Goal: Task Accomplishment & Management: Manage account settings

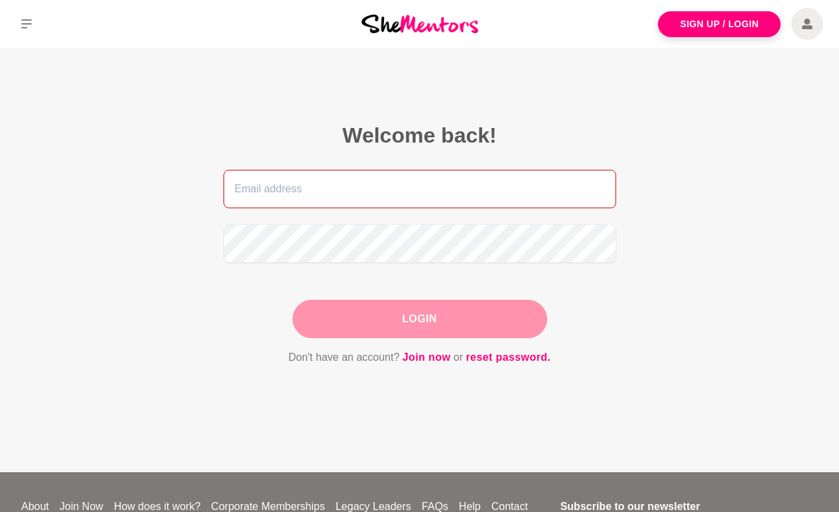
click at [468, 197] on input "email" at bounding box center [419, 189] width 393 height 38
type input "[PERSON_NAME][EMAIL_ADDRESS][DOMAIN_NAME]"
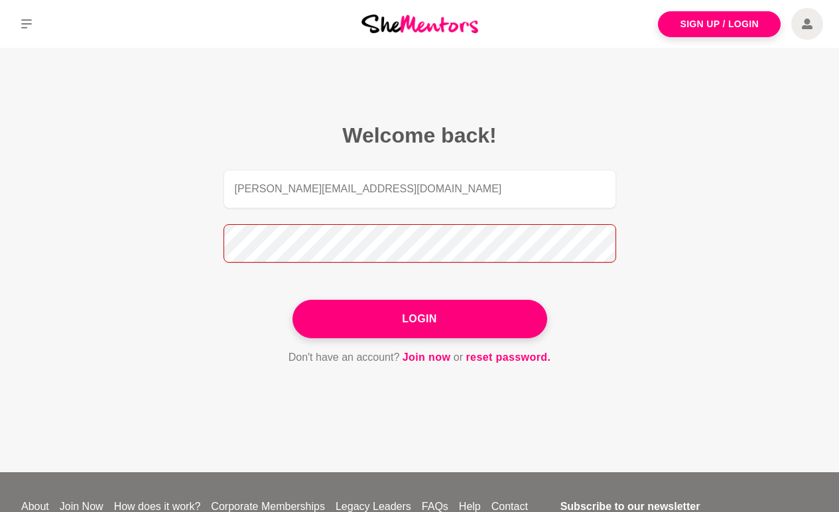
click at [292, 300] on button "Login" at bounding box center [419, 319] width 255 height 38
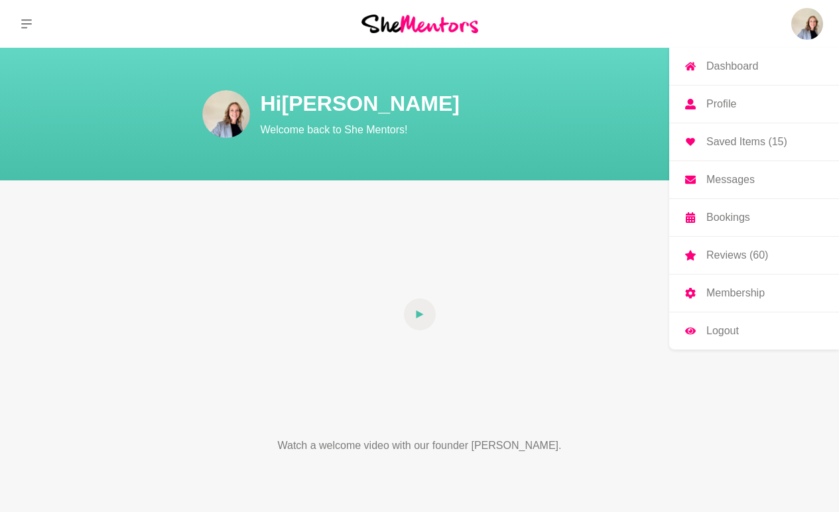
click at [753, 61] on p "Dashboard" at bounding box center [732, 66] width 52 height 11
click at [722, 68] on p "Dashboard" at bounding box center [732, 66] width 52 height 11
click at [695, 186] on link "Messages" at bounding box center [754, 179] width 170 height 37
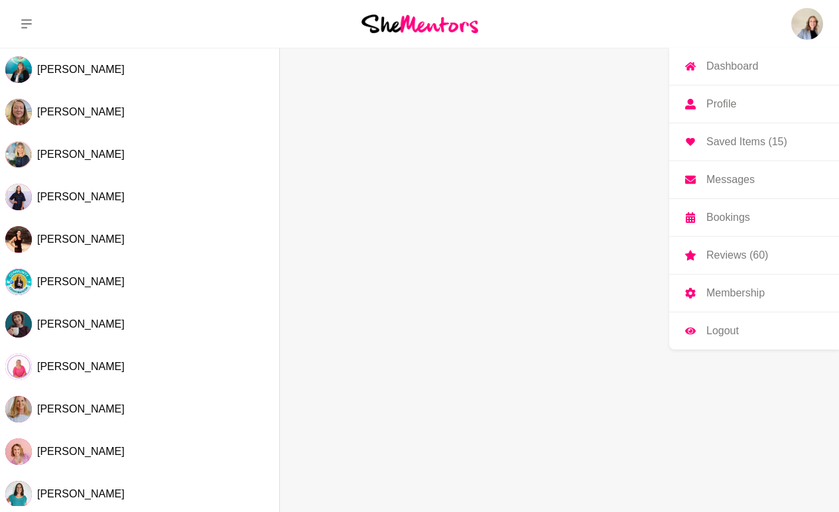
click at [734, 178] on p "Messages" at bounding box center [730, 179] width 48 height 11
click at [735, 66] on p "Dashboard" at bounding box center [732, 66] width 52 height 11
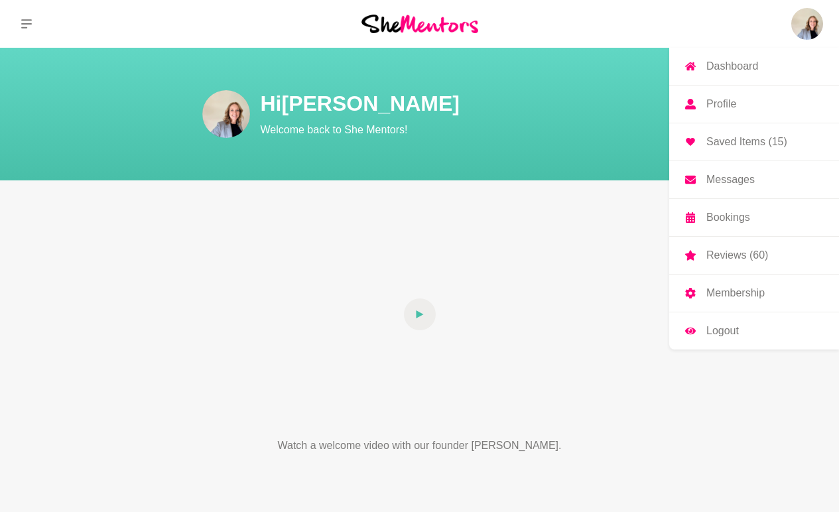
click at [716, 188] on link "Messages" at bounding box center [754, 179] width 170 height 37
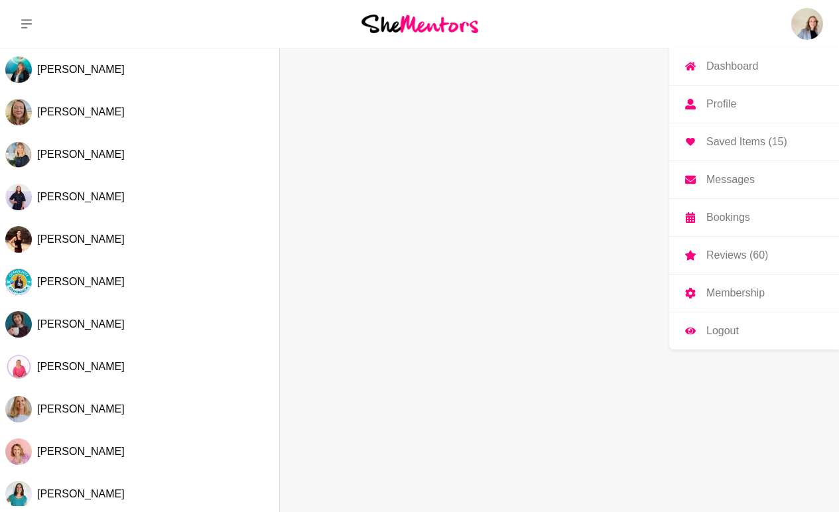
click at [729, 103] on p "Profile" at bounding box center [721, 104] width 30 height 11
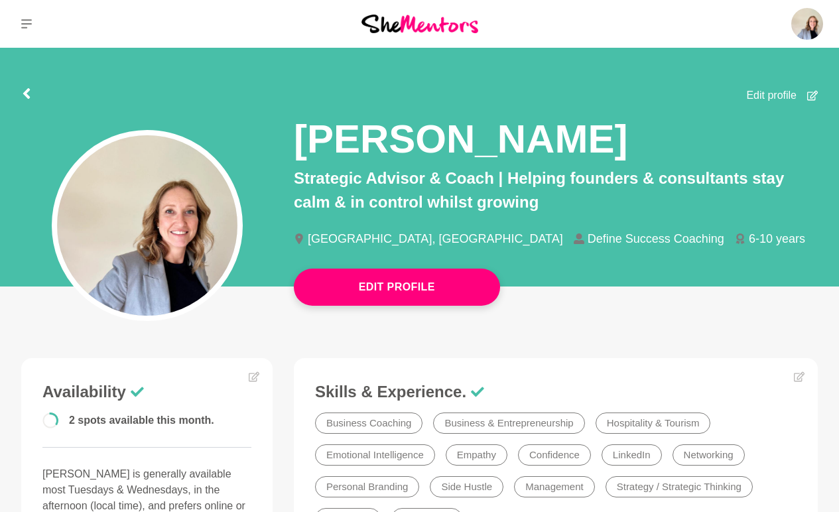
click at [812, 97] on icon at bounding box center [812, 96] width 11 height 10
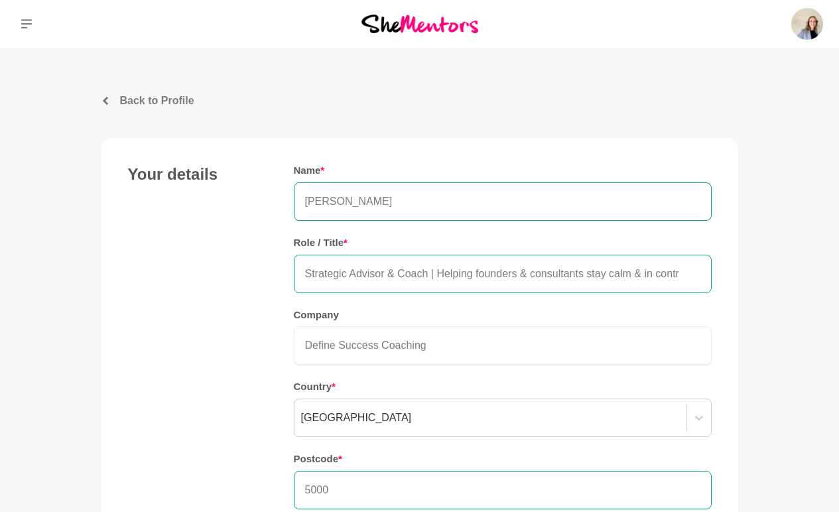
drag, startPoint x: 430, startPoint y: 271, endPoint x: 388, endPoint y: 270, distance: 42.4
click at [388, 270] on input "Strategic Advisor & Coach | Helping founders & consultants stay calm & in contr…" at bounding box center [503, 274] width 418 height 38
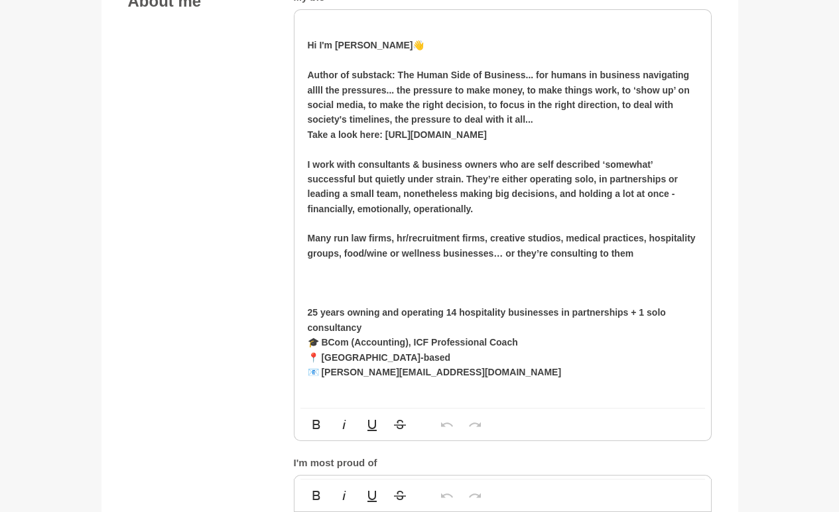
scroll to position [763, 0]
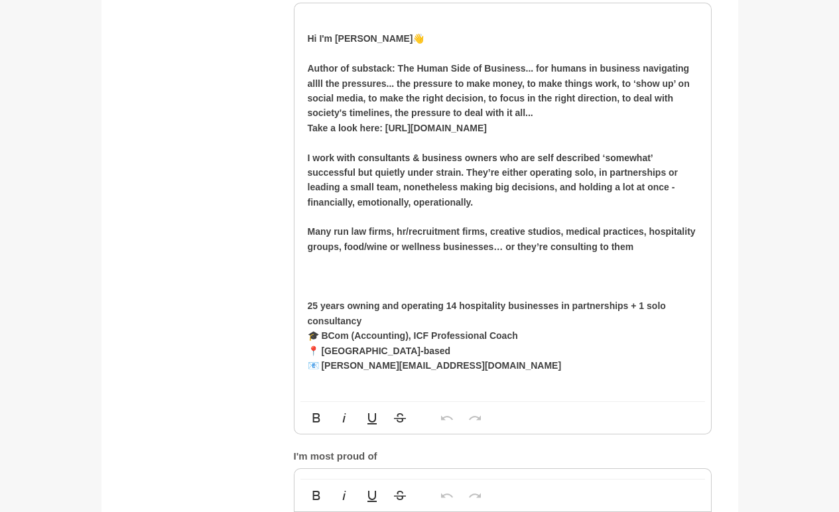
type input "Strategic Advisor | Helping founders & consultants stay calm & in control whils…"
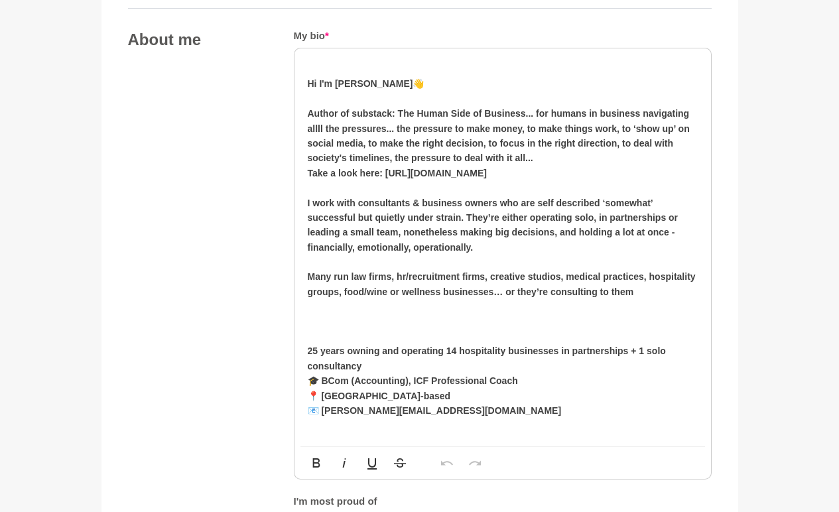
scroll to position [717, 0]
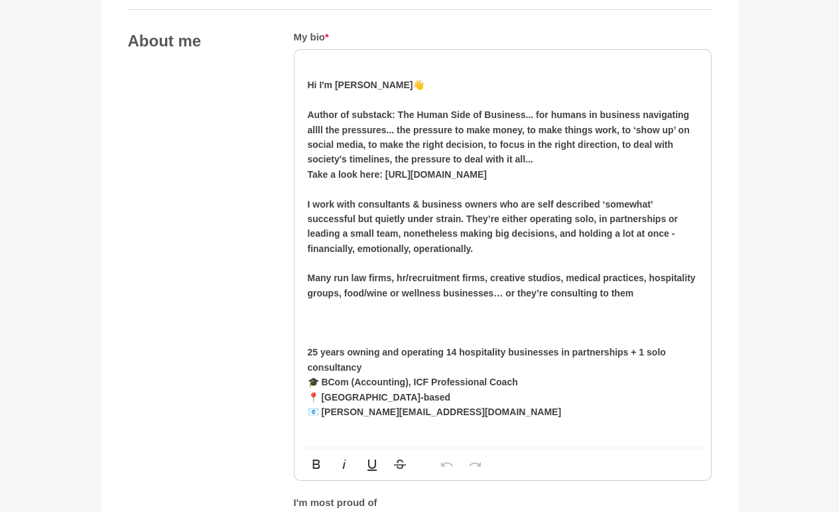
click at [431, 91] on p "Hi I'm [PERSON_NAME] 👋" at bounding box center [503, 85] width 390 height 15
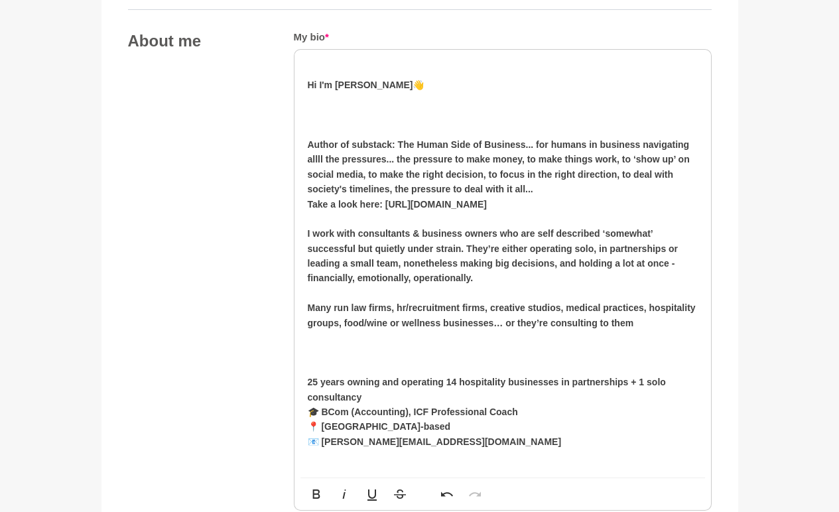
click at [325, 114] on p at bounding box center [503, 114] width 390 height 15
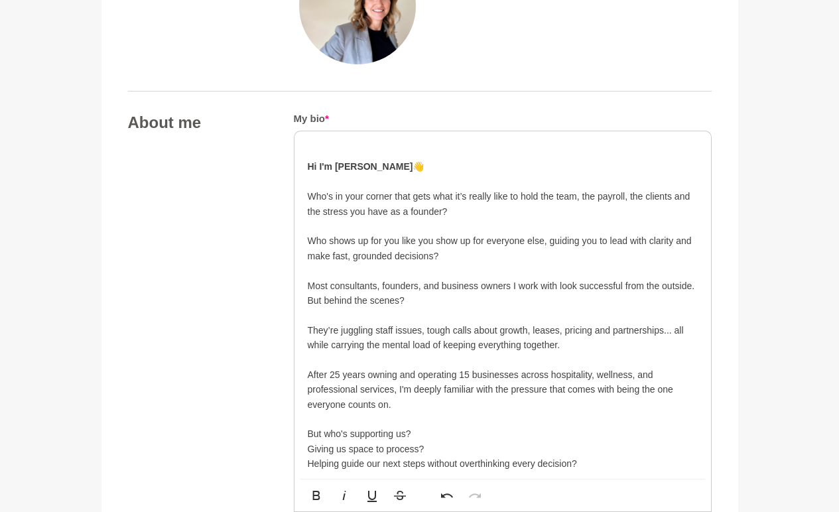
scroll to position [635, 0]
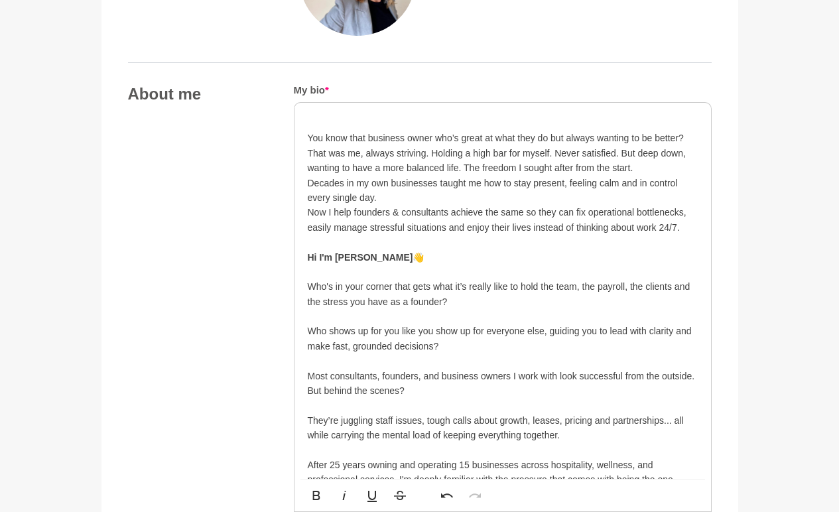
scroll to position [753, 0]
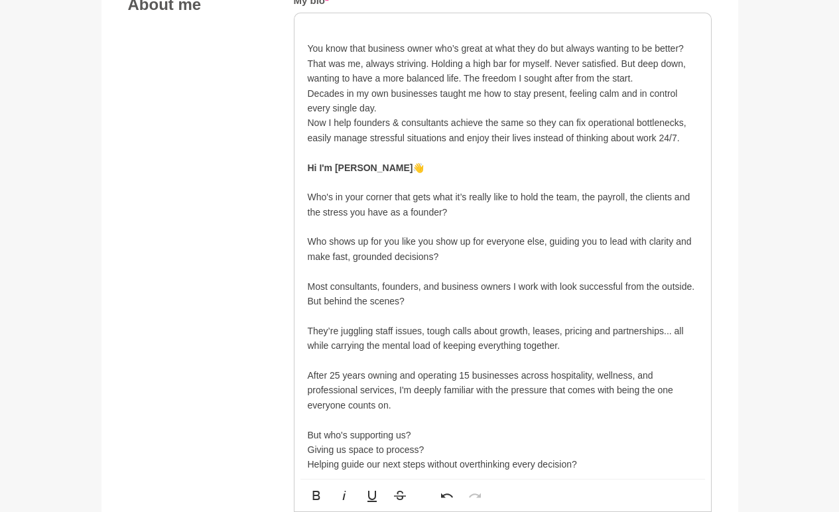
click at [641, 78] on p "That was me, always striving. Holding a high bar for myself. Never satisfied. B…" at bounding box center [503, 71] width 390 height 30
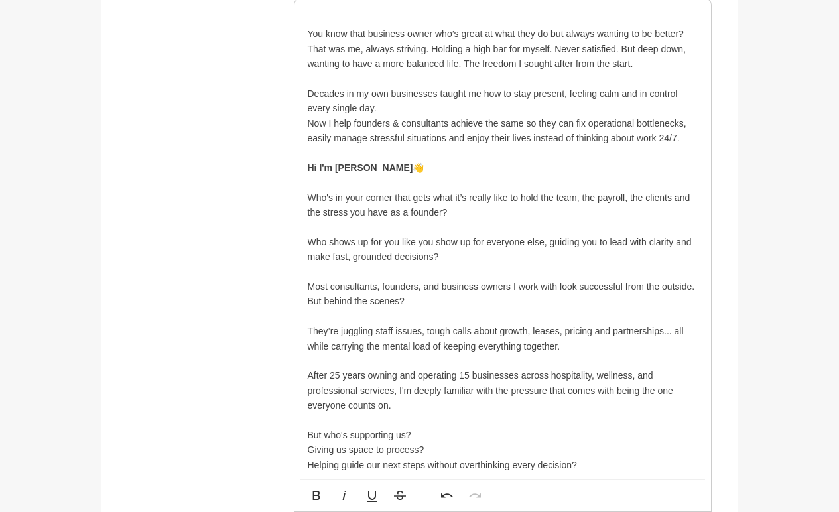
click at [523, 112] on p "Decades in my own businesses taught me how to stay present, feeling calm and in…" at bounding box center [503, 101] width 390 height 30
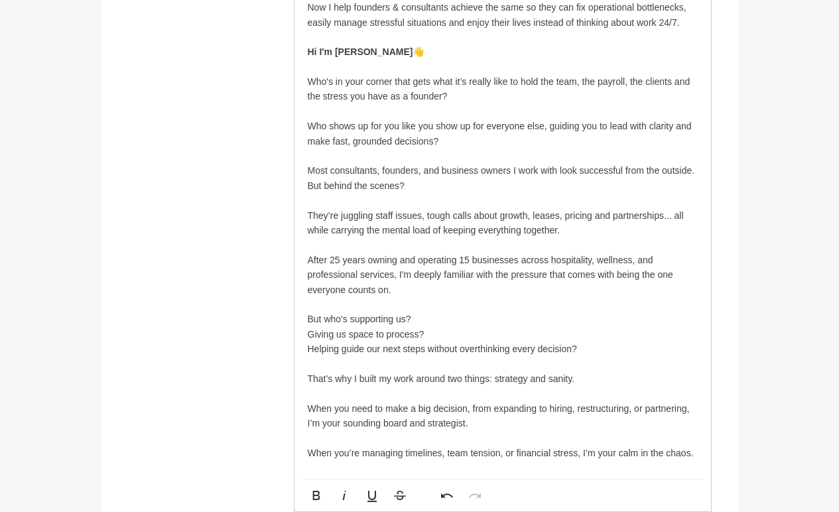
scroll to position [897, 0]
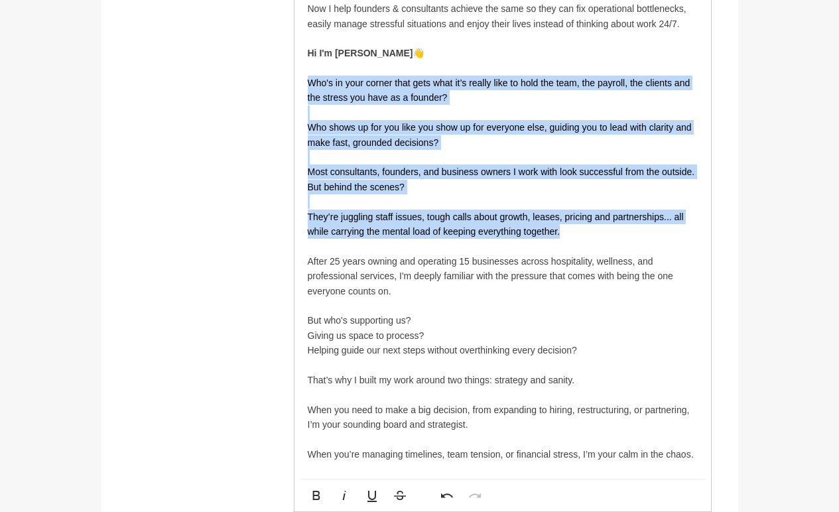
drag, startPoint x: 584, startPoint y: 228, endPoint x: 279, endPoint y: 82, distance: 338.2
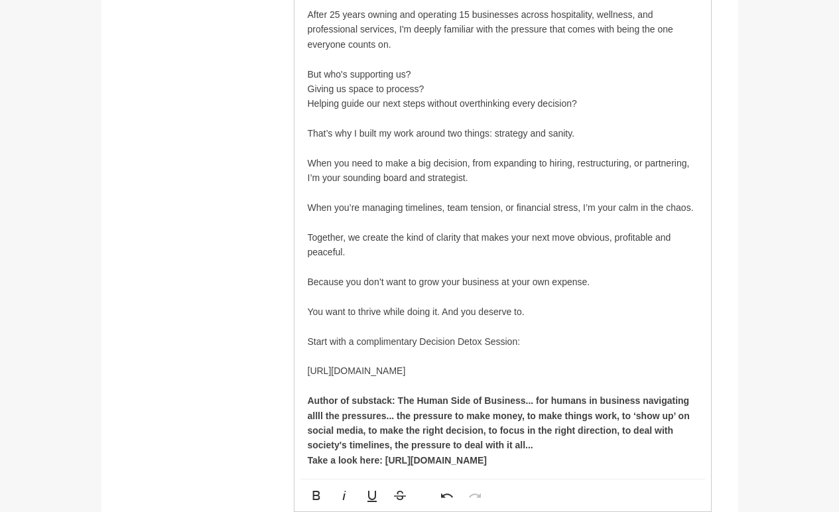
scroll to position [967, 0]
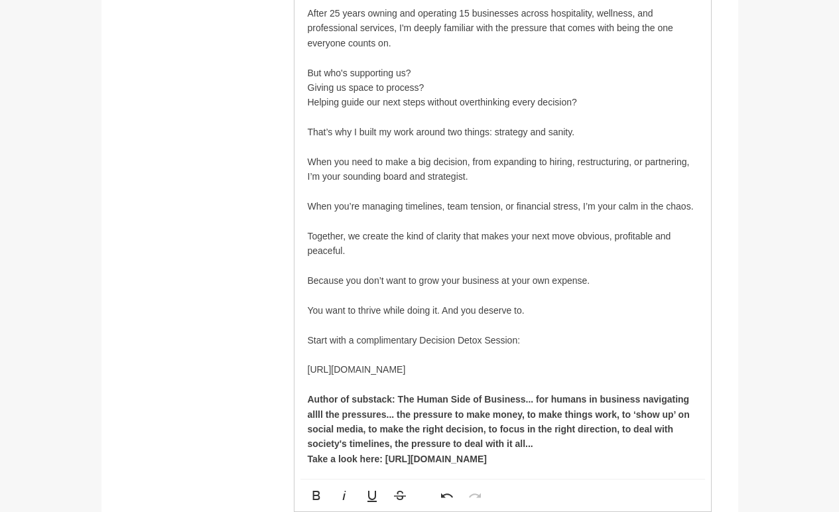
drag, startPoint x: 542, startPoint y: 309, endPoint x: 442, endPoint y: 306, distance: 100.8
click at [442, 306] on p "You want to thrive while doing it. And you deserve to." at bounding box center [503, 310] width 390 height 15
click at [310, 309] on p "You want to thrive while doing it." at bounding box center [503, 310] width 390 height 15
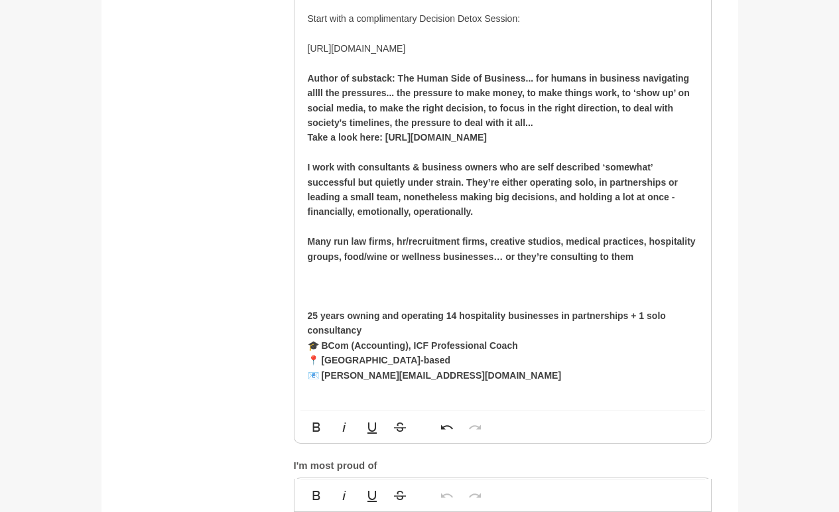
scroll to position [1277, 0]
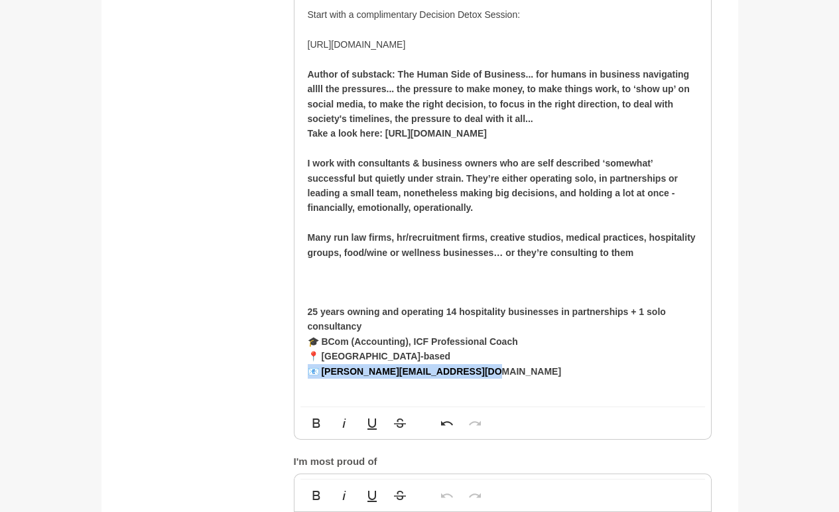
drag, startPoint x: 502, startPoint y: 375, endPoint x: 303, endPoint y: 368, distance: 199.1
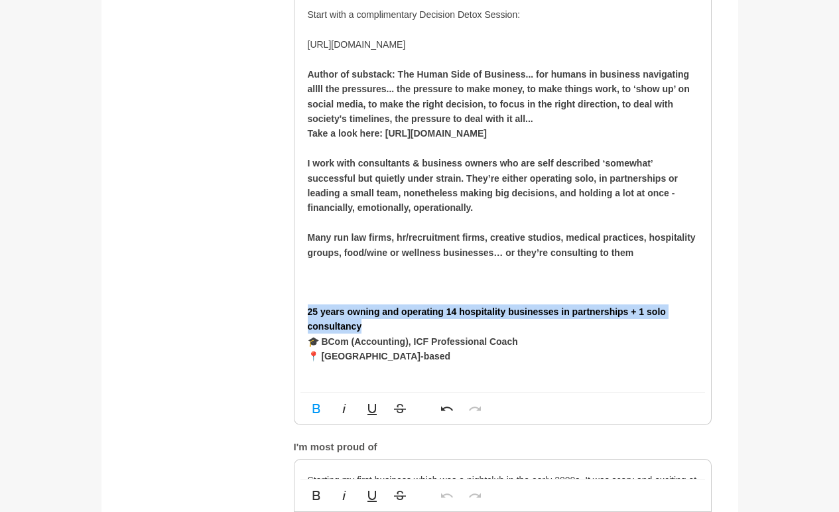
drag, startPoint x: 410, startPoint y: 324, endPoint x: 267, endPoint y: 307, distance: 144.3
click at [267, 307] on div "About me My bio * You know that business owner who’s great at what they do but …" at bounding box center [420, 61] width 584 height 1180
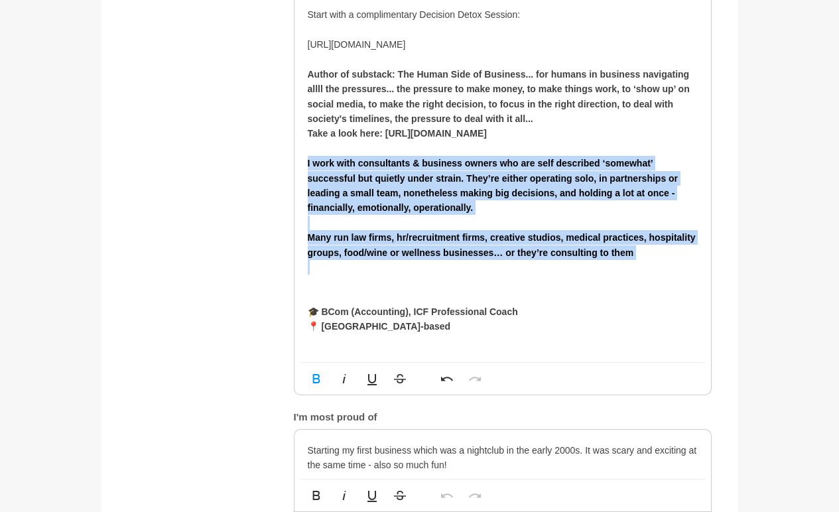
drag, startPoint x: 331, startPoint y: 286, endPoint x: 293, endPoint y: 169, distance: 122.7
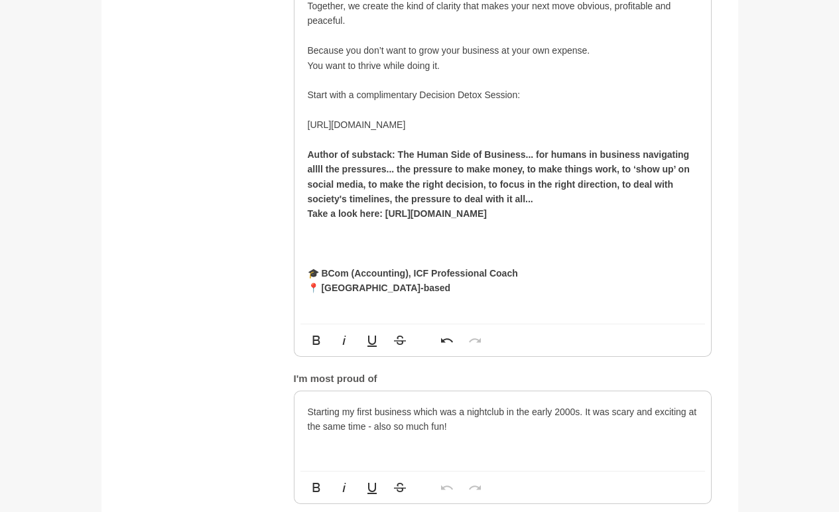
scroll to position [1175, 0]
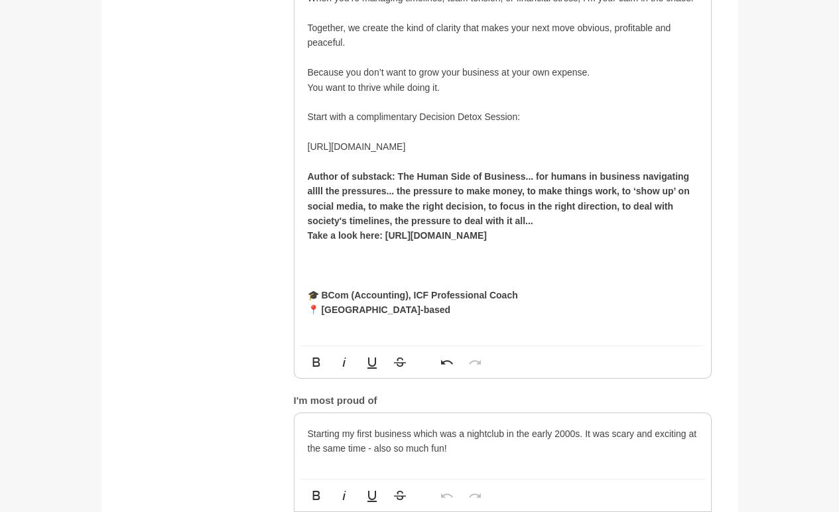
drag, startPoint x: 619, startPoint y: 149, endPoint x: 296, endPoint y: 145, distance: 322.3
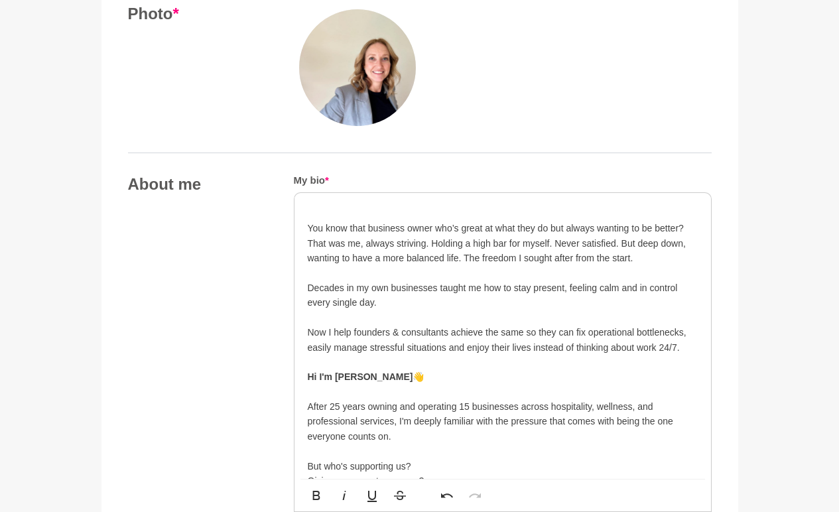
scroll to position [572, 0]
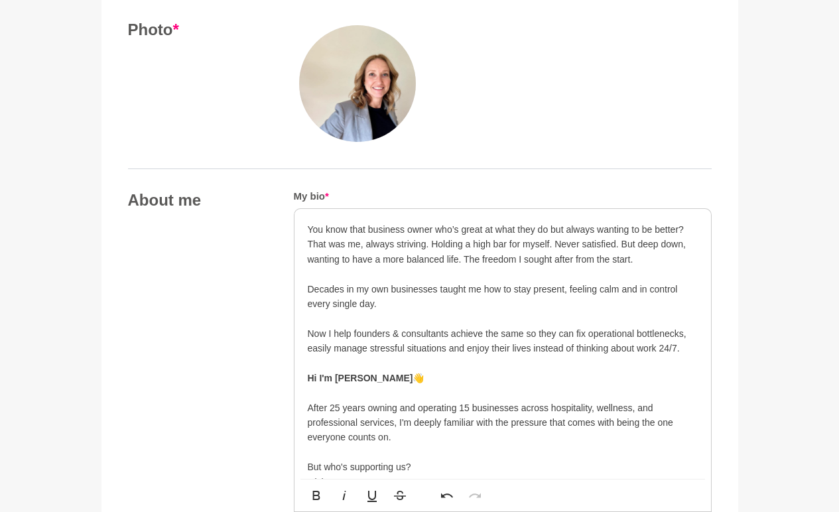
click at [431, 241] on p "That was me, always striving. Holding a high bar for myself. Never satisfied. B…" at bounding box center [503, 252] width 390 height 30
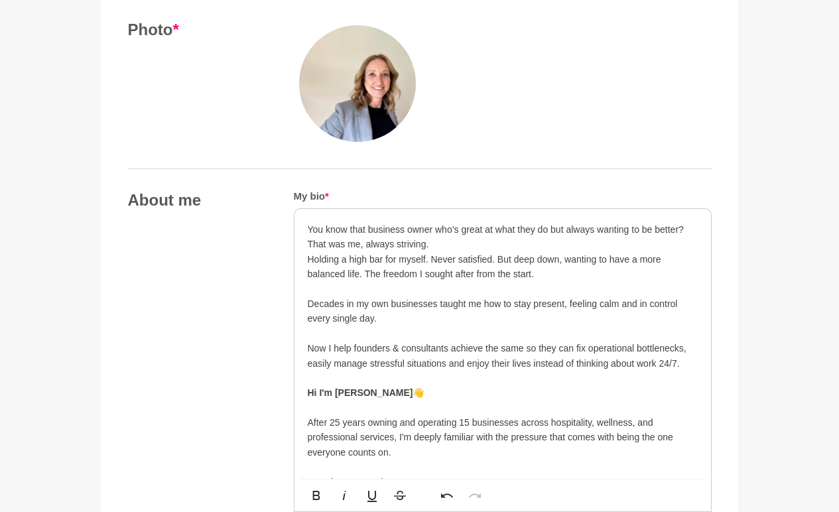
click at [431, 261] on p "Holding a high bar for myself. Never satisfied. But deep down, wanting to have …" at bounding box center [503, 267] width 390 height 30
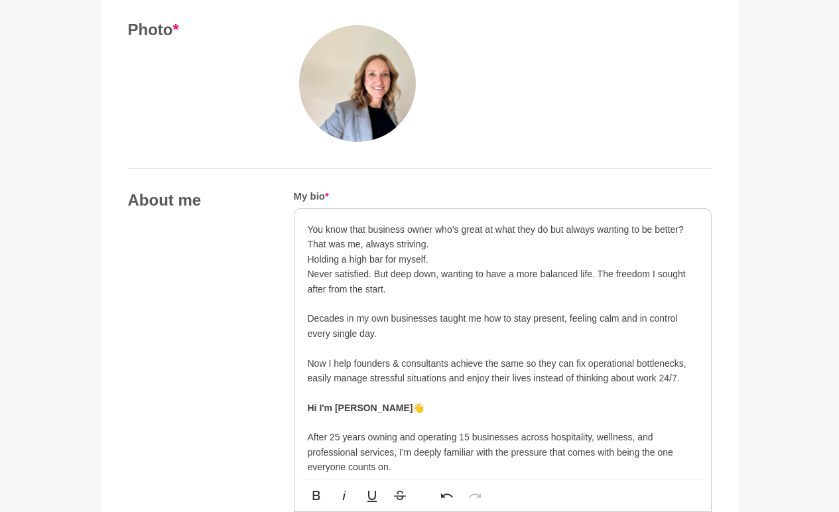
click at [374, 272] on p "Never satisfied. But deep down, wanting to have a more balanced life. The freed…" at bounding box center [503, 282] width 390 height 30
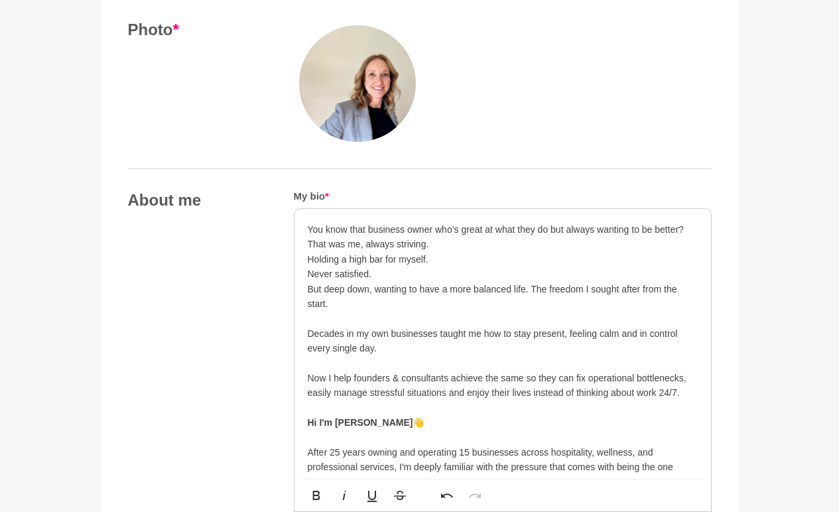
click at [533, 289] on p "But deep down, wanting to have a more balanced life. The freedom I sought after…" at bounding box center [503, 297] width 390 height 30
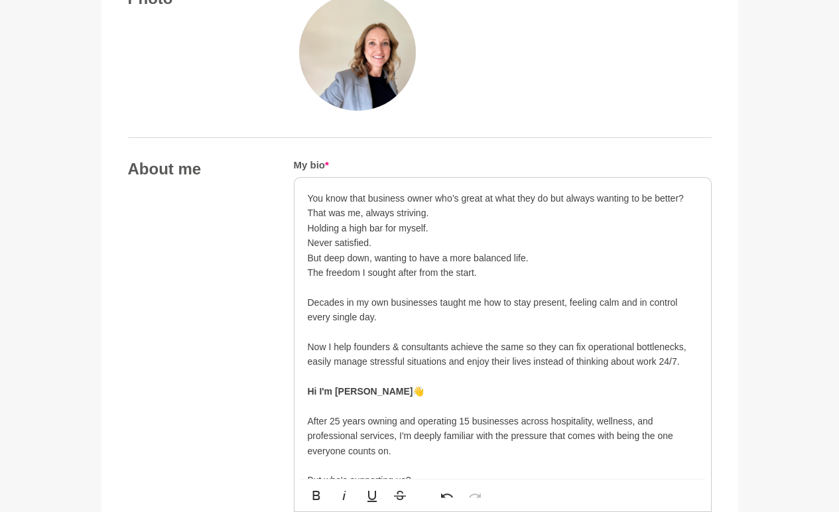
scroll to position [592, 0]
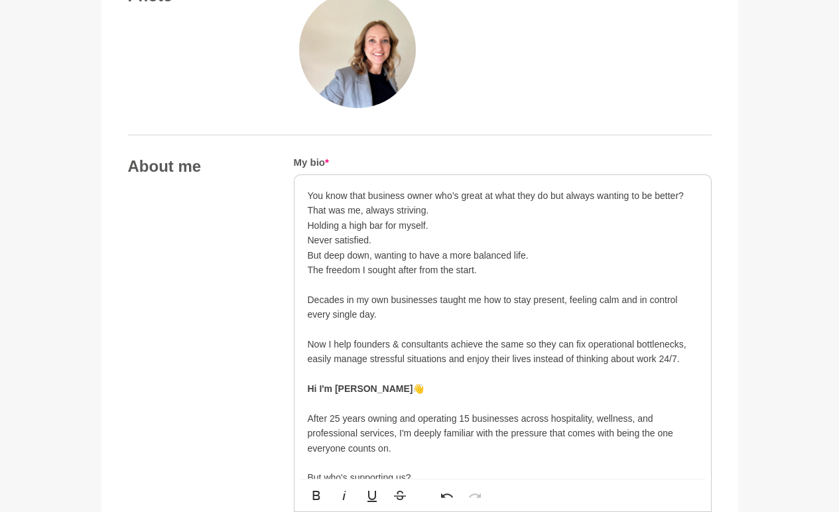
click at [679, 301] on p "Decades in my own businesses taught me how to stay present, feeling calm and in…" at bounding box center [503, 307] width 390 height 30
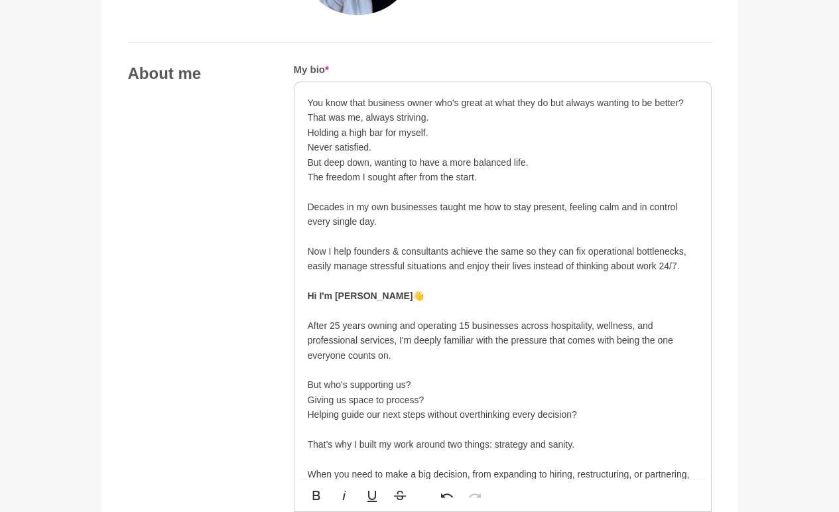
scroll to position [687, 0]
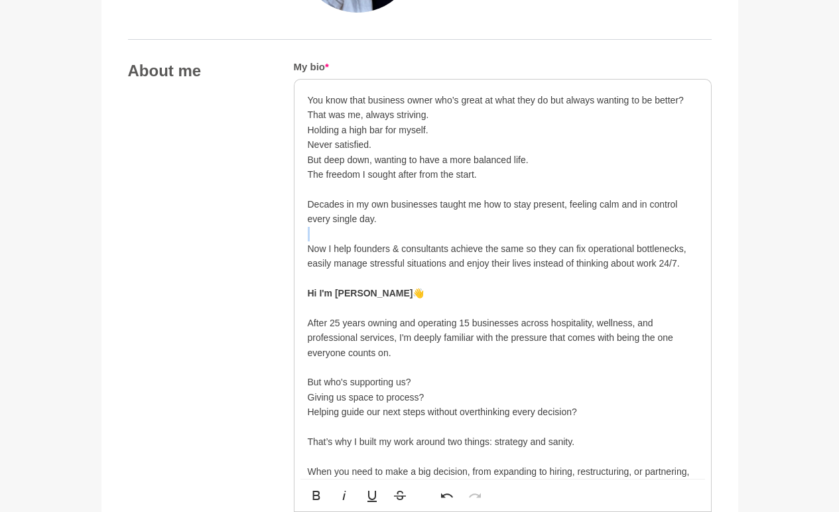
drag, startPoint x: 395, startPoint y: 214, endPoint x: 359, endPoint y: 233, distance: 40.1
click at [359, 233] on div "You know that business owner who’s great at what they do but always wanting to …" at bounding box center [502, 464] width 416 height 769
click at [390, 225] on p "Decades in my own businesses taught me how to stay present, feeling calm and in…" at bounding box center [503, 212] width 390 height 30
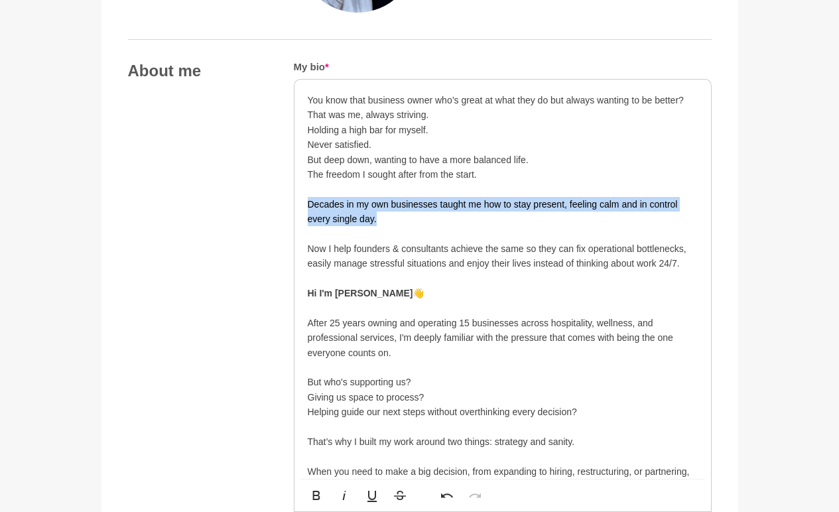
drag, startPoint x: 390, startPoint y: 225, endPoint x: 292, endPoint y: 203, distance: 100.6
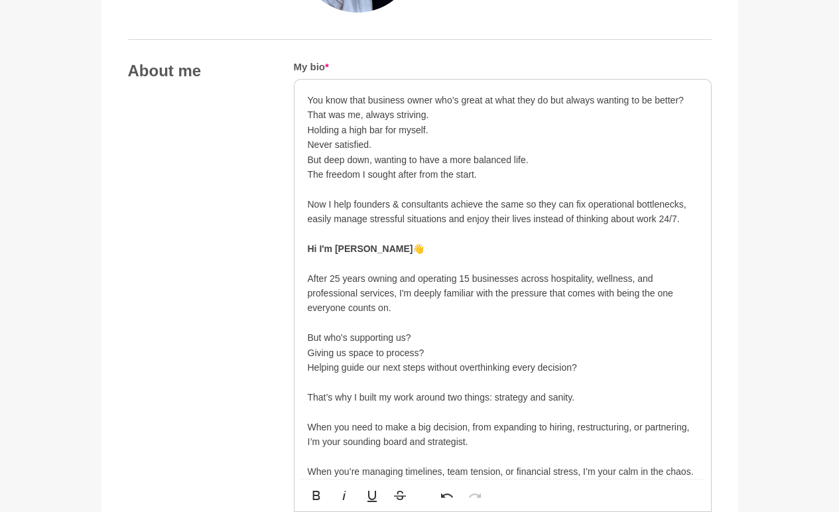
click at [438, 306] on p "After 25 years owning and operating 15 businesses across hospitality, wellness,…" at bounding box center [503, 293] width 390 height 44
click at [465, 310] on p "After 25 years owning and operating 15 businesses across hospitality, wellness,…" at bounding box center [503, 293] width 390 height 44
click at [343, 320] on p at bounding box center [503, 323] width 390 height 15
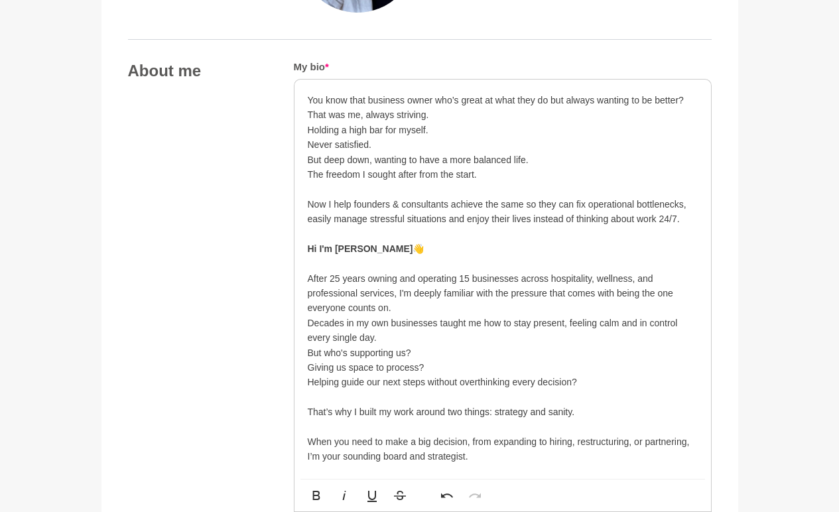
click at [306, 324] on div "You know that business owner who’s great at what they do but always wanting to …" at bounding box center [502, 449] width 416 height 739
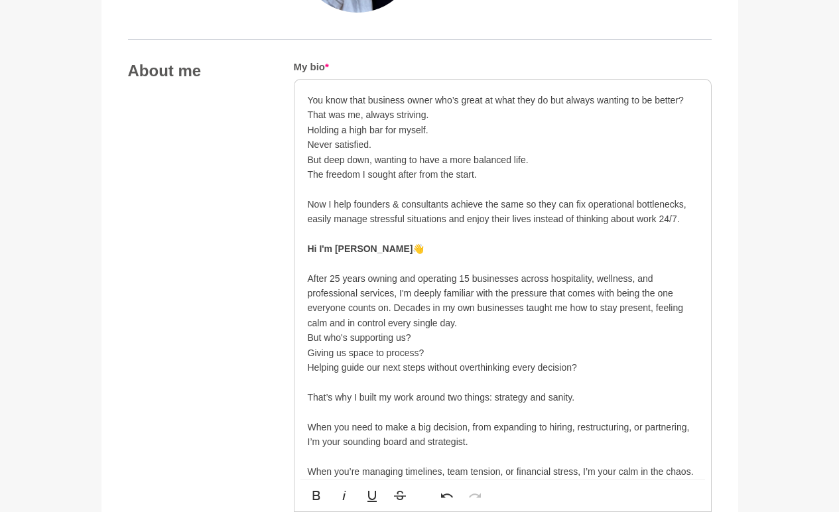
click at [473, 322] on p "After 25 years owning and operating 15 businesses across hospitality, wellness,…" at bounding box center [503, 301] width 390 height 60
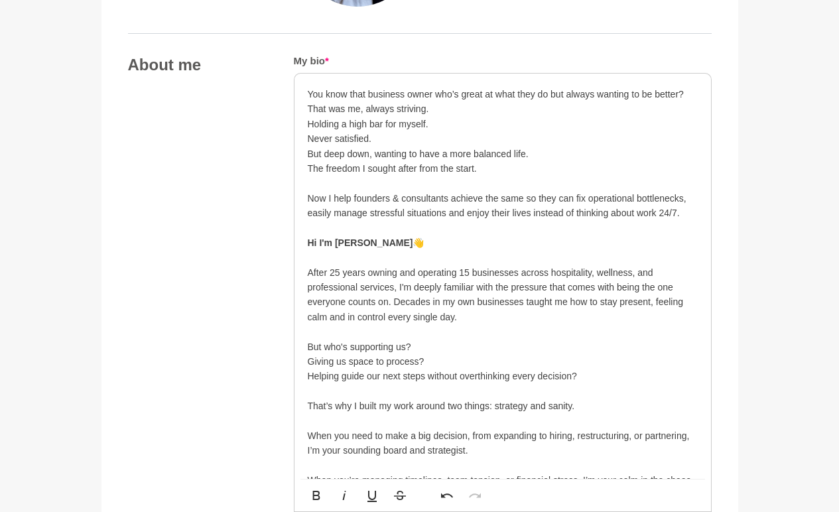
scroll to position [697, 0]
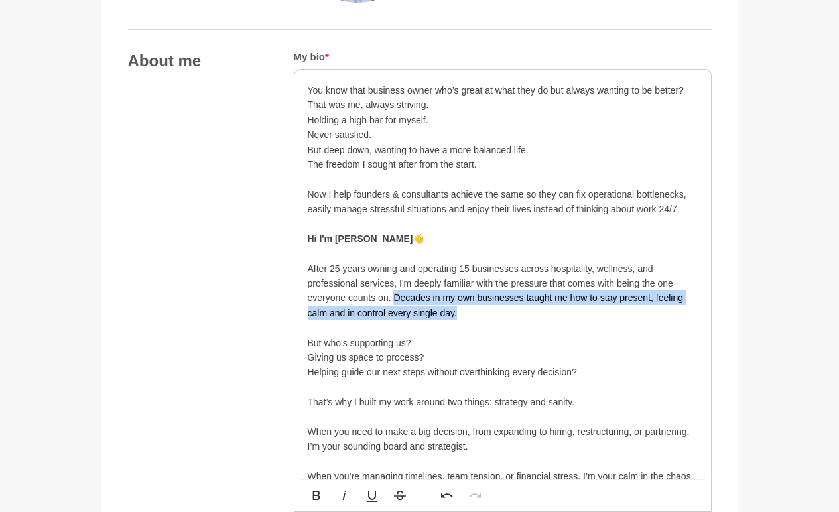
drag, startPoint x: 480, startPoint y: 318, endPoint x: 393, endPoint y: 302, distance: 88.2
click at [393, 302] on p "After 25 years owning and operating 15 businesses across hospitality, wellness,…" at bounding box center [503, 291] width 390 height 60
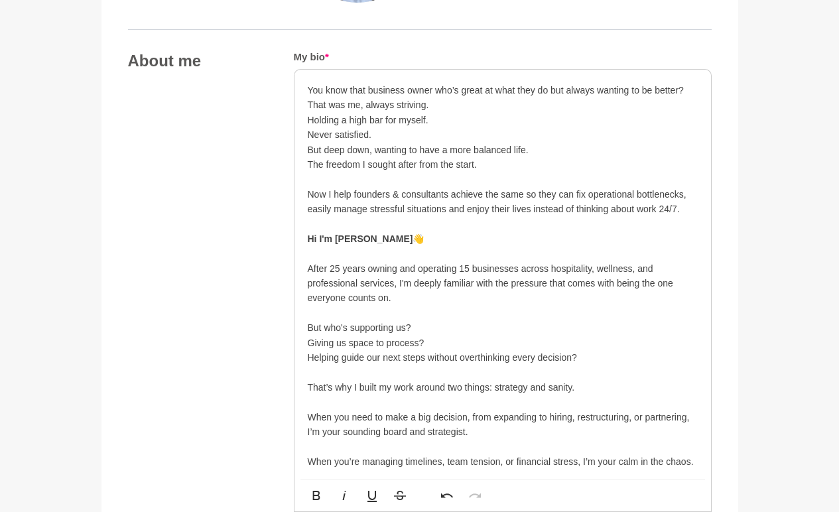
click at [492, 172] on p at bounding box center [503, 179] width 390 height 15
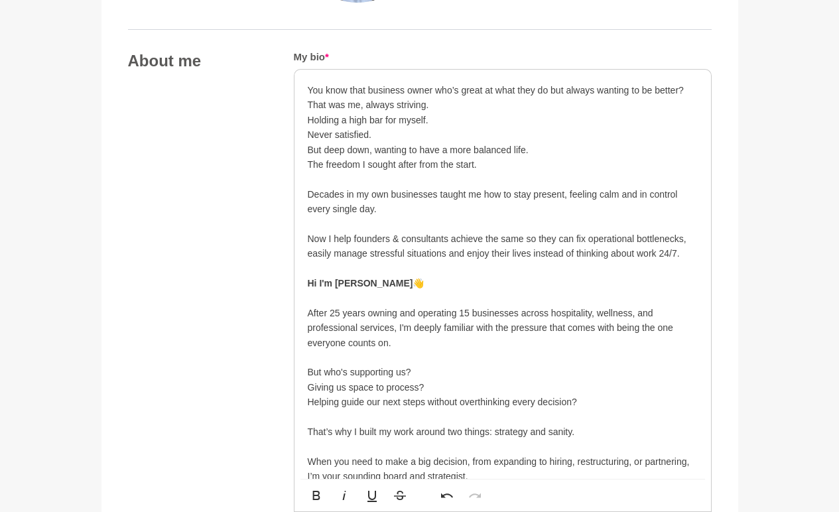
click at [687, 194] on p "Decades in my own businesses taught me how to stay present, feeling calm and in…" at bounding box center [503, 202] width 390 height 30
click at [556, 208] on p "Decades in my own businesses taught me how to stay present, feeling calm and in…" at bounding box center [503, 202] width 390 height 30
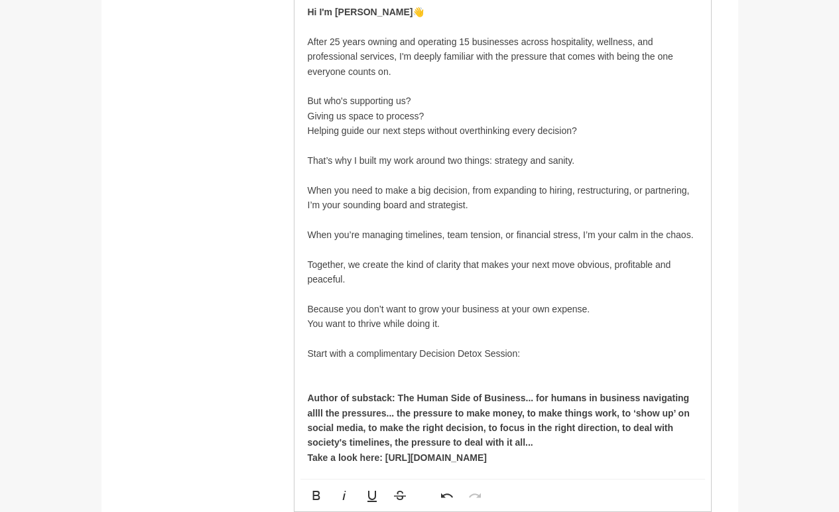
scroll to position [970, 0]
click at [619, 305] on p "Because you don’t want to grow your business at your own expense." at bounding box center [503, 307] width 390 height 15
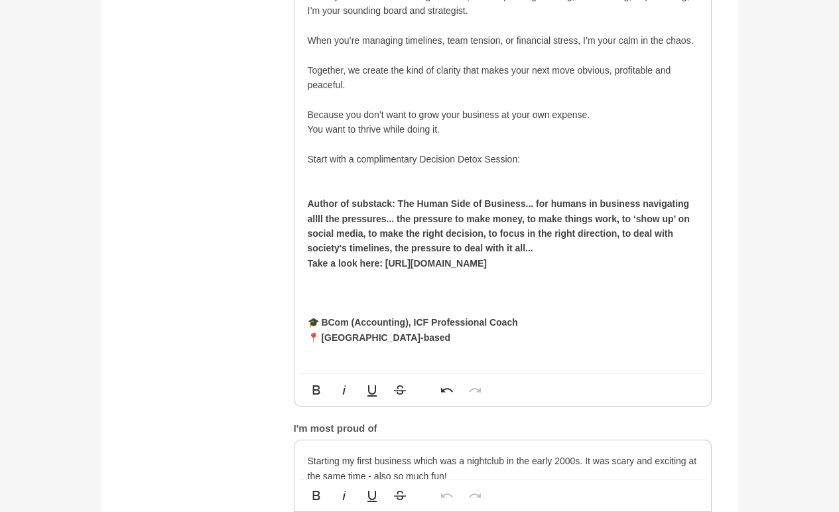
scroll to position [1165, 0]
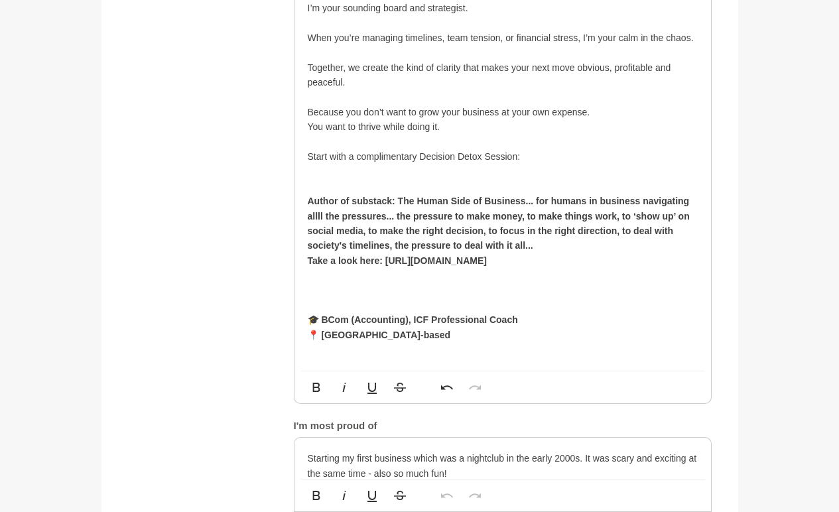
click at [544, 159] on p "Start with a complimentary Decision Detox Session:" at bounding box center [503, 156] width 390 height 15
